Goal: Information Seeking & Learning: Learn about a topic

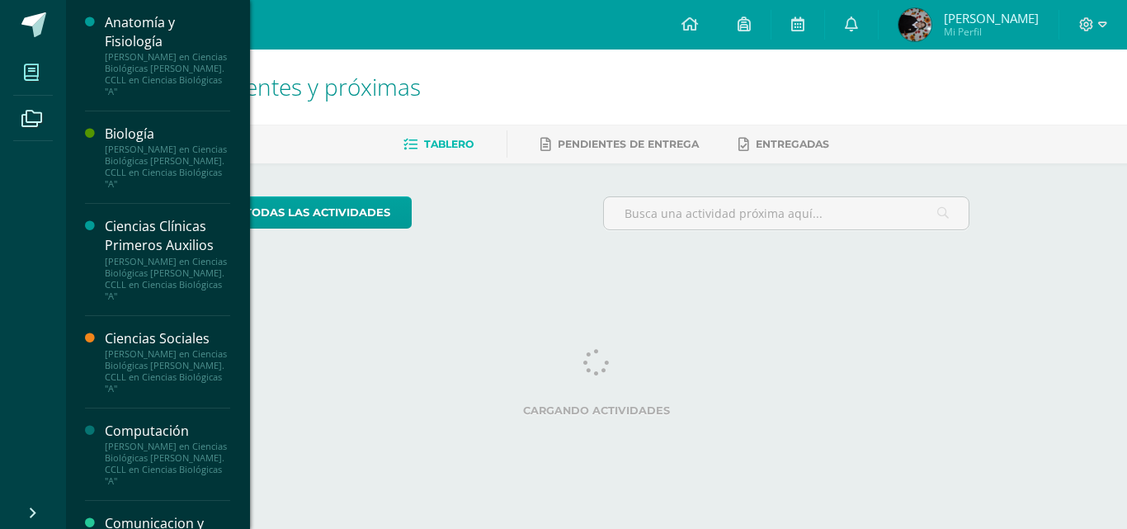
click at [21, 66] on span at bounding box center [31, 72] width 37 height 37
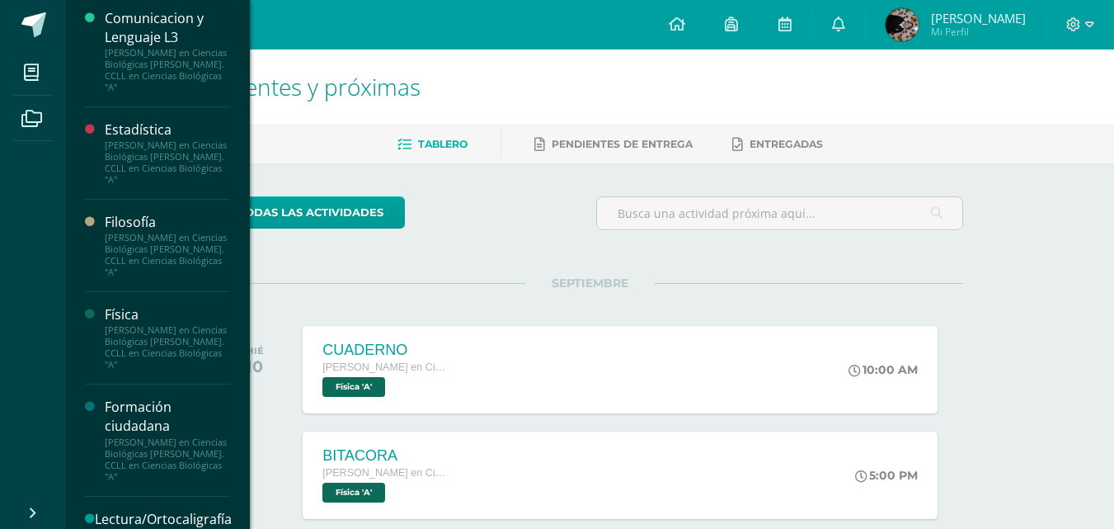
scroll to position [605, 0]
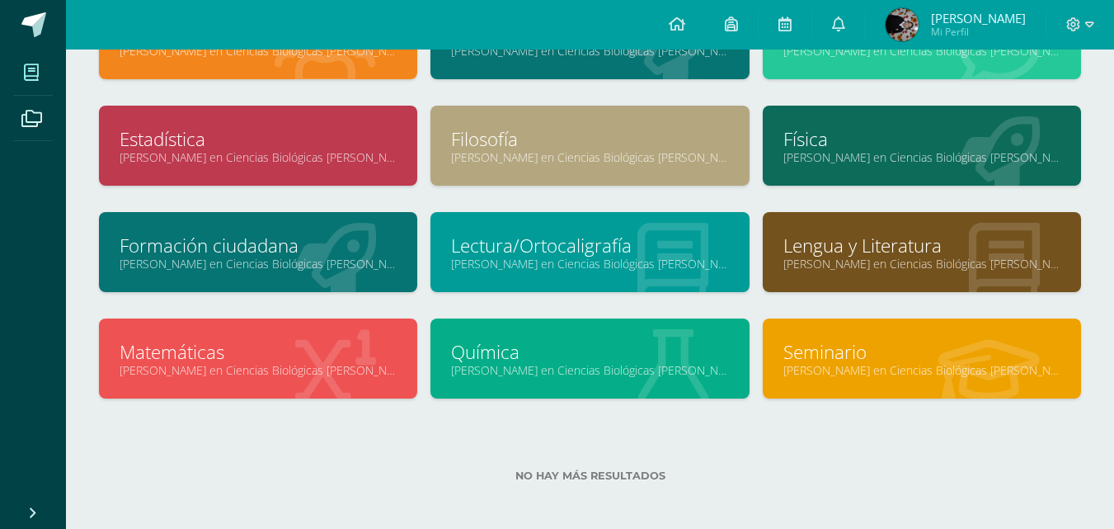
scroll to position [271, 0]
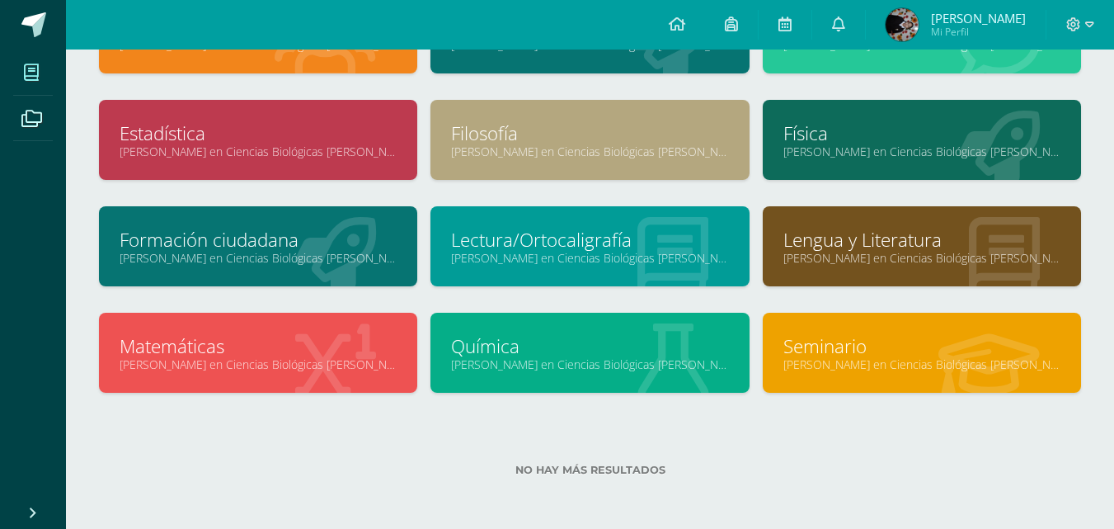
click at [934, 258] on link "[PERSON_NAME] en Ciencias Biológicas [PERSON_NAME]. CCLL en Ciencias Biológicas…" at bounding box center [922, 258] width 277 height 16
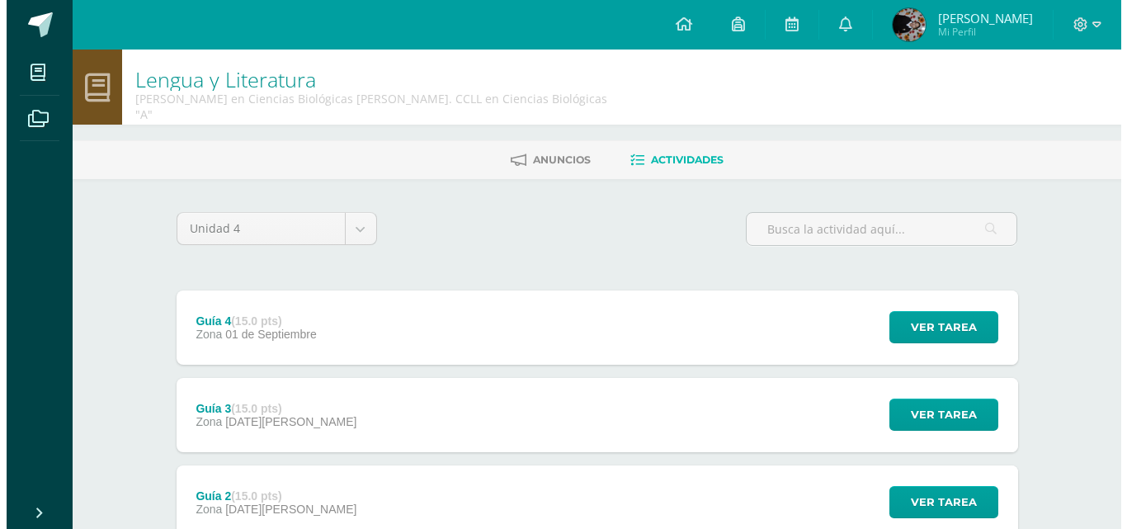
scroll to position [192, 0]
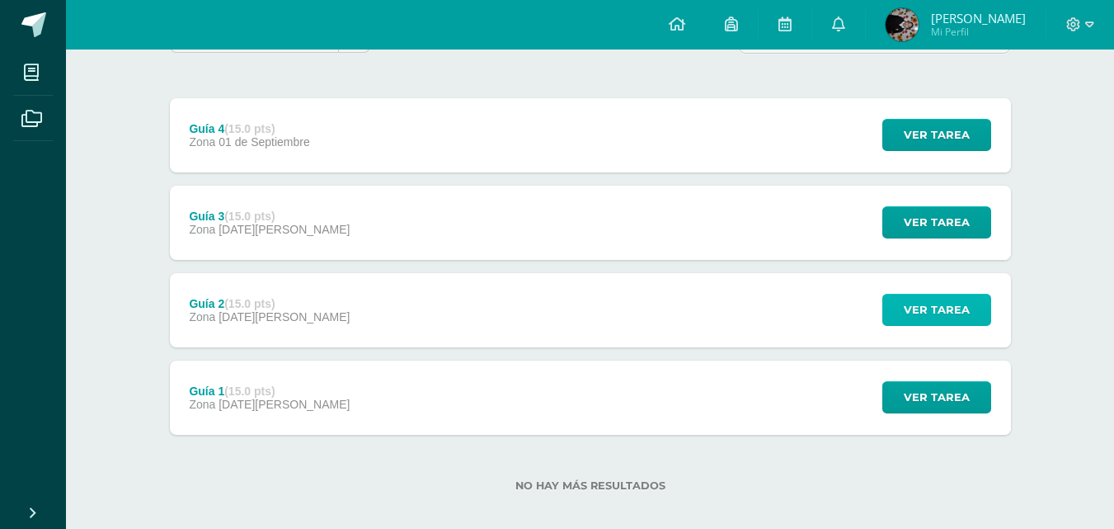
click at [955, 302] on span "Ver tarea" at bounding box center [937, 309] width 66 height 31
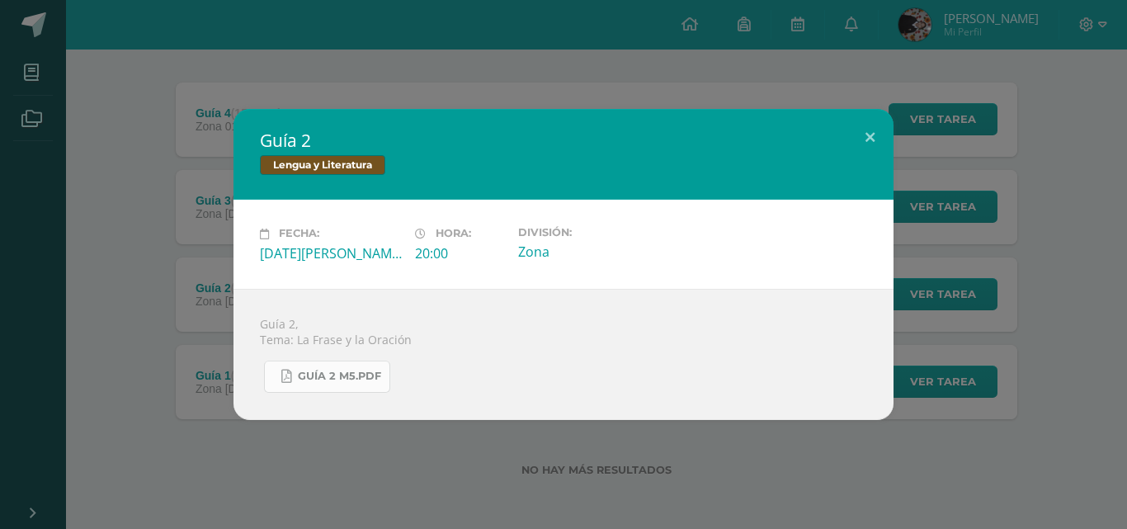
click at [314, 387] on link "Guía 2 M5.pdf" at bounding box center [327, 376] width 126 height 32
click at [872, 150] on button at bounding box center [869, 137] width 47 height 56
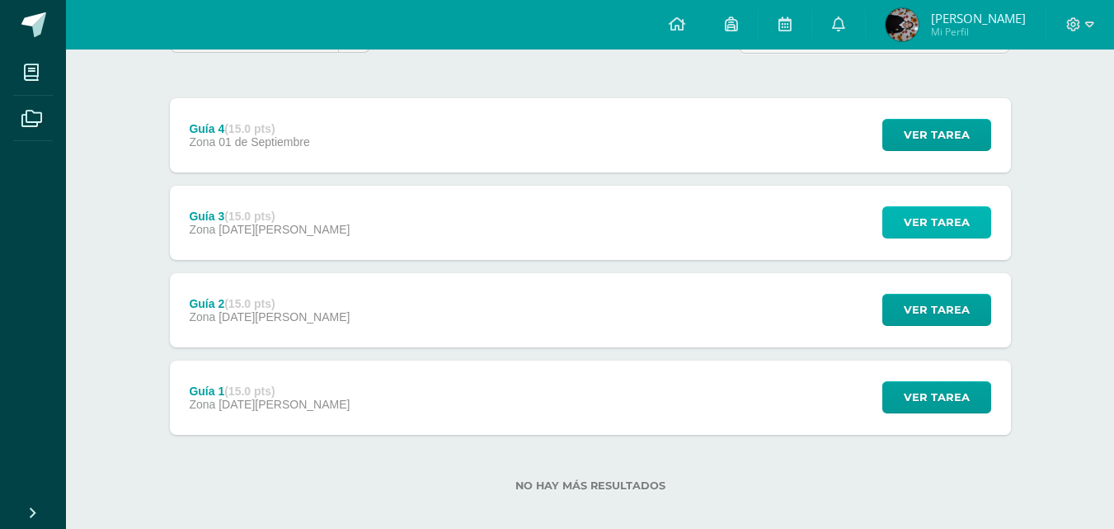
click at [964, 216] on span "Ver tarea" at bounding box center [937, 222] width 66 height 31
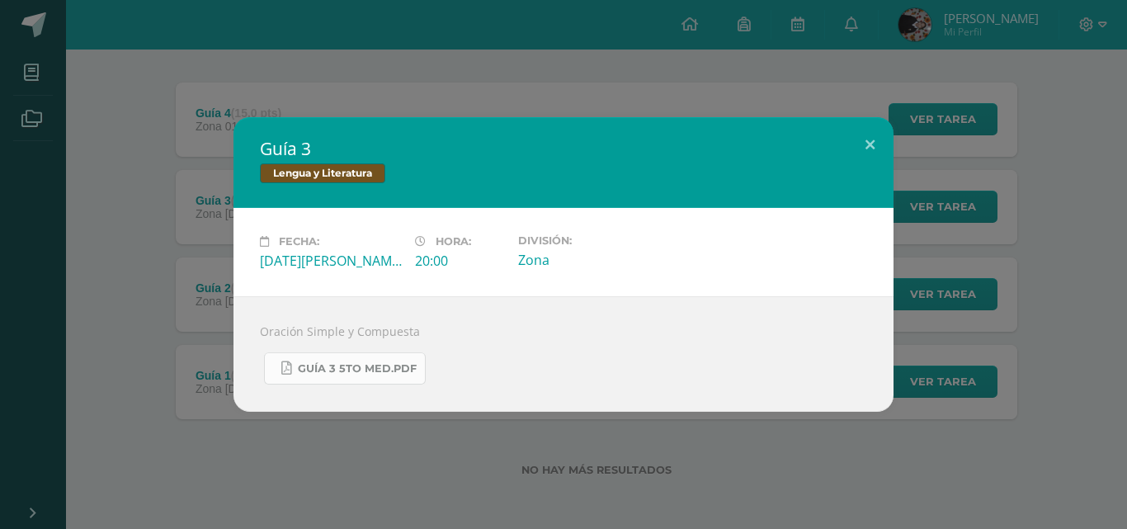
click at [341, 376] on link "Guía 3 5to MED.pdf" at bounding box center [345, 368] width 162 height 32
